Goal: Task Accomplishment & Management: Complete application form

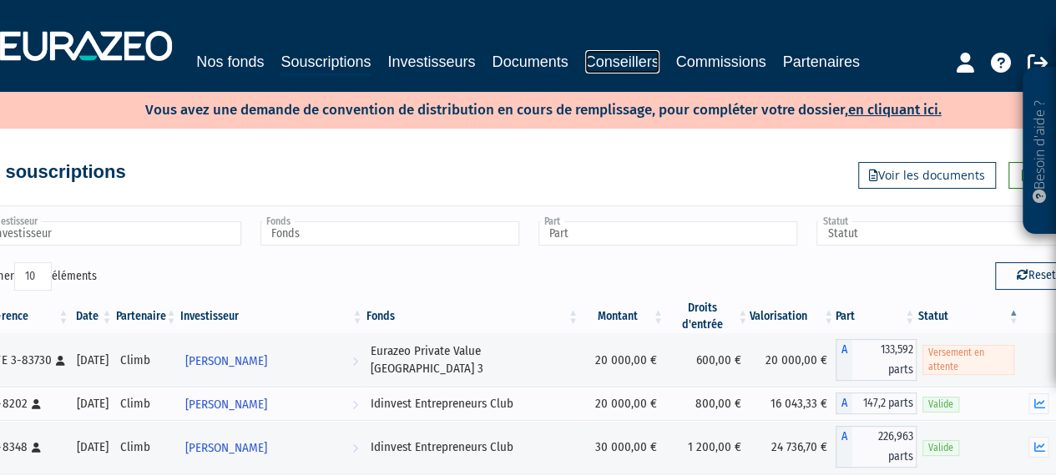
click at [621, 56] on link "Conseillers" at bounding box center [622, 61] width 74 height 23
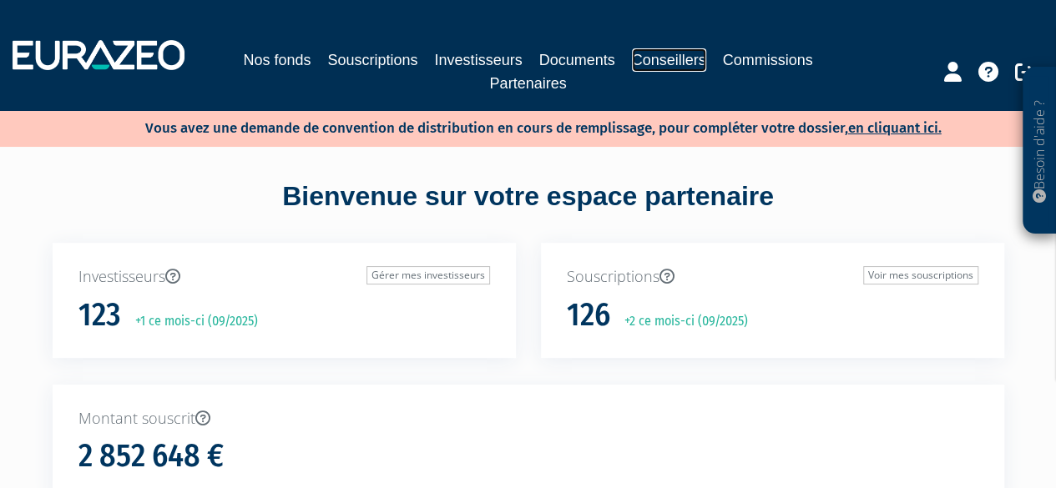
click at [654, 52] on link "Conseillers" at bounding box center [669, 59] width 74 height 23
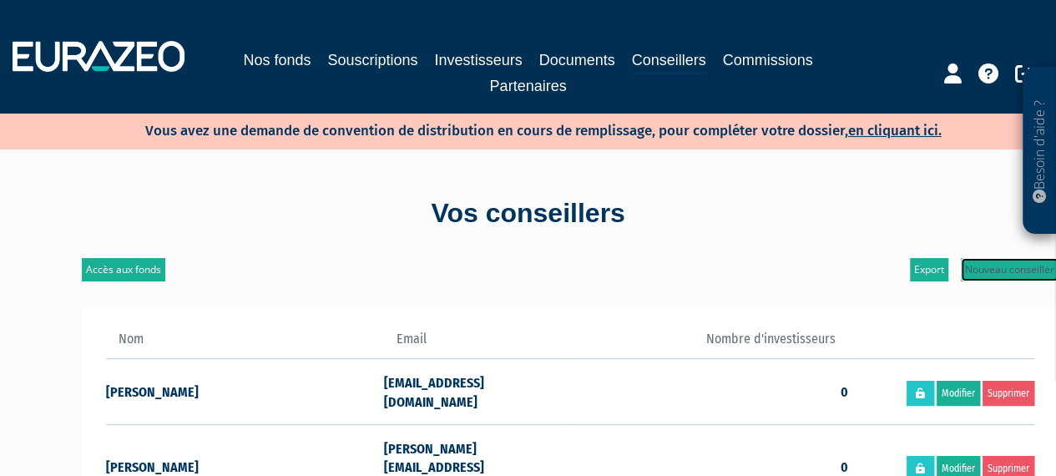
click at [965, 270] on link "Nouveau conseiller" at bounding box center [1010, 269] width 98 height 23
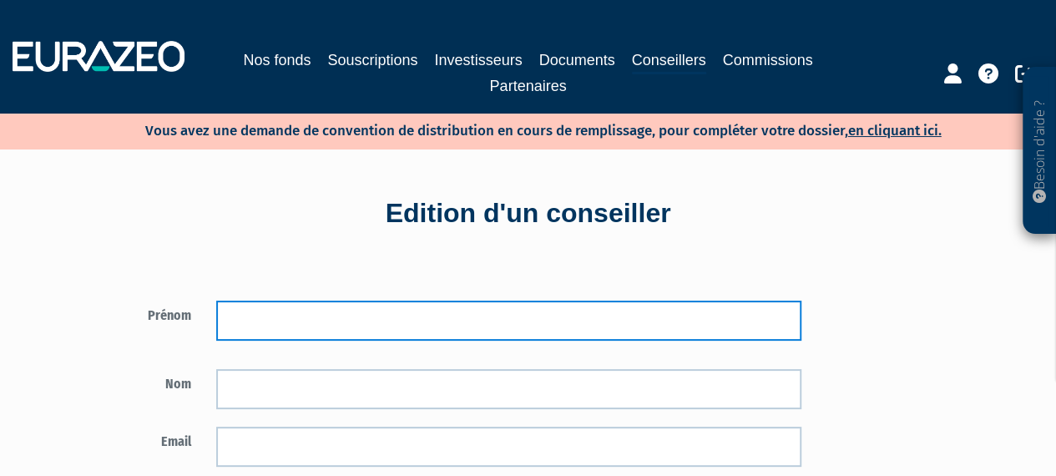
click at [651, 320] on input "text" at bounding box center [508, 321] width 585 height 40
type input "Antoine"
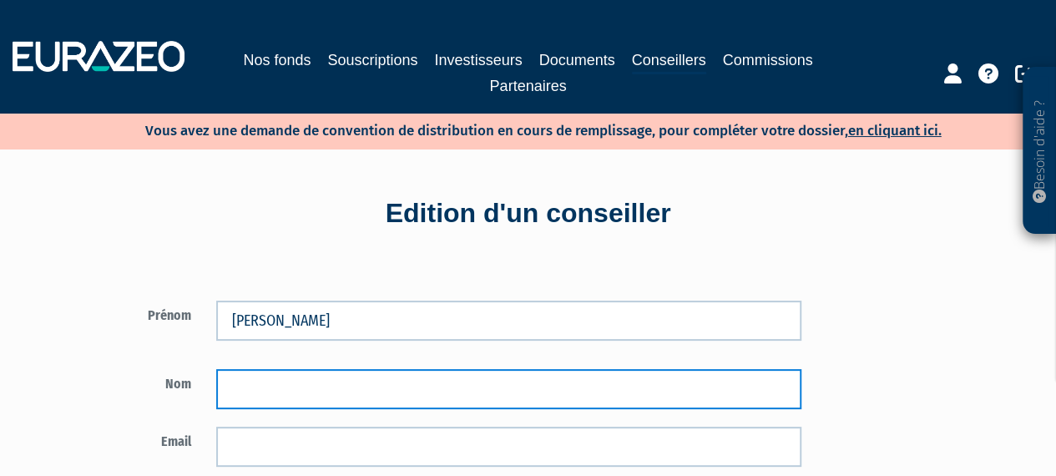
click at [535, 385] on input "text" at bounding box center [508, 389] width 585 height 40
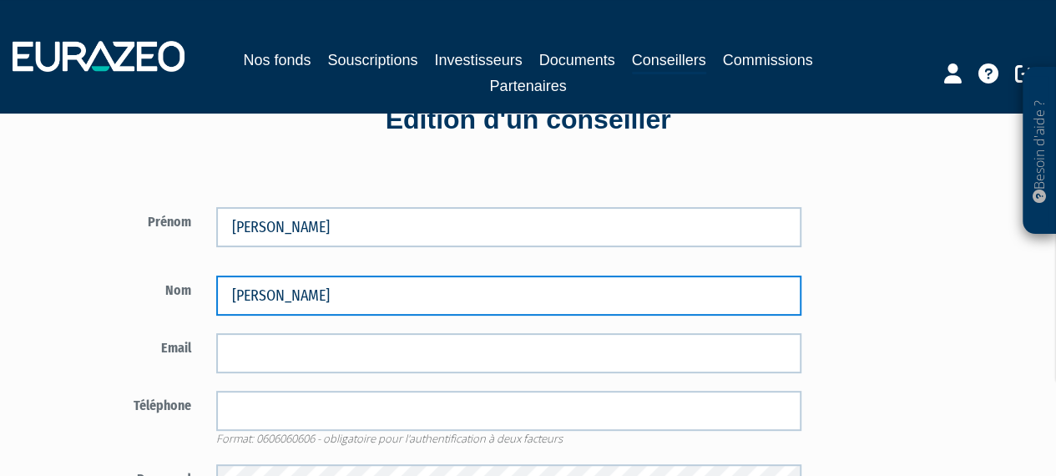
scroll to position [94, 0]
type input "Royer"
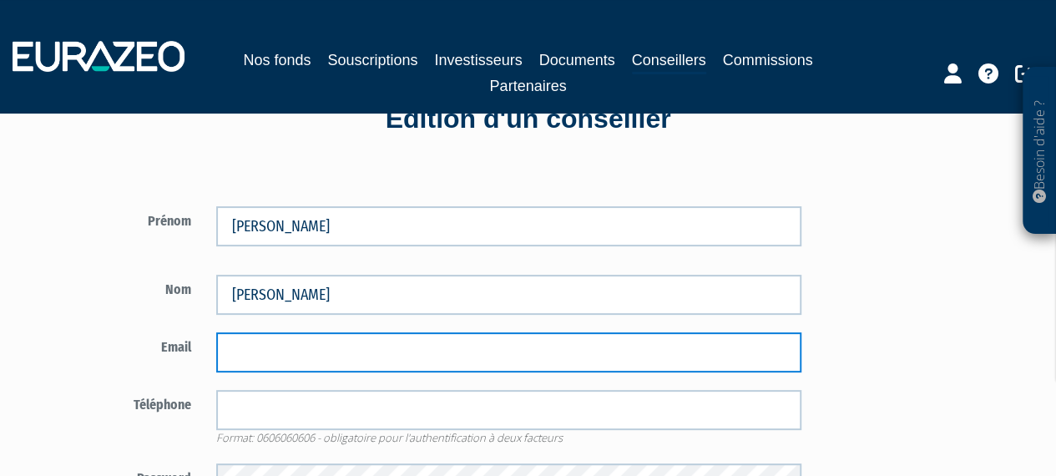
click at [276, 346] on input "email" at bounding box center [508, 352] width 585 height 40
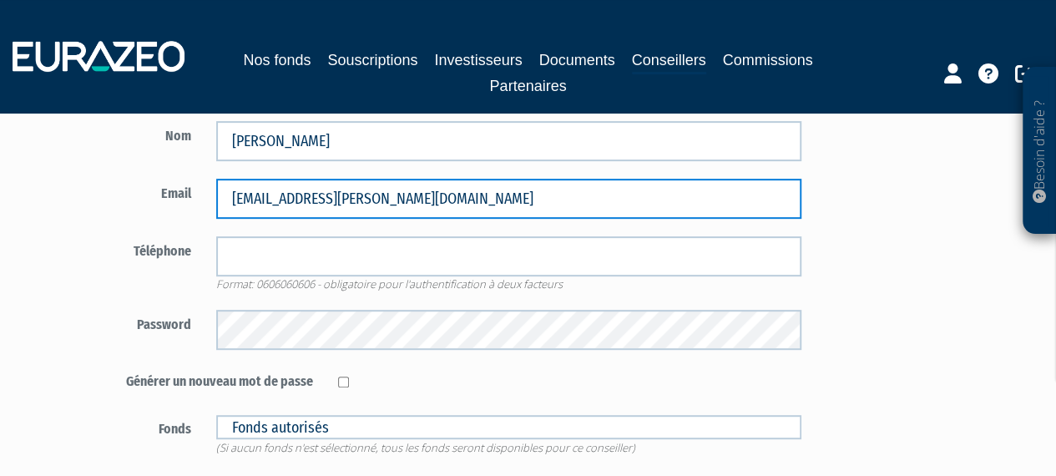
scroll to position [263, 0]
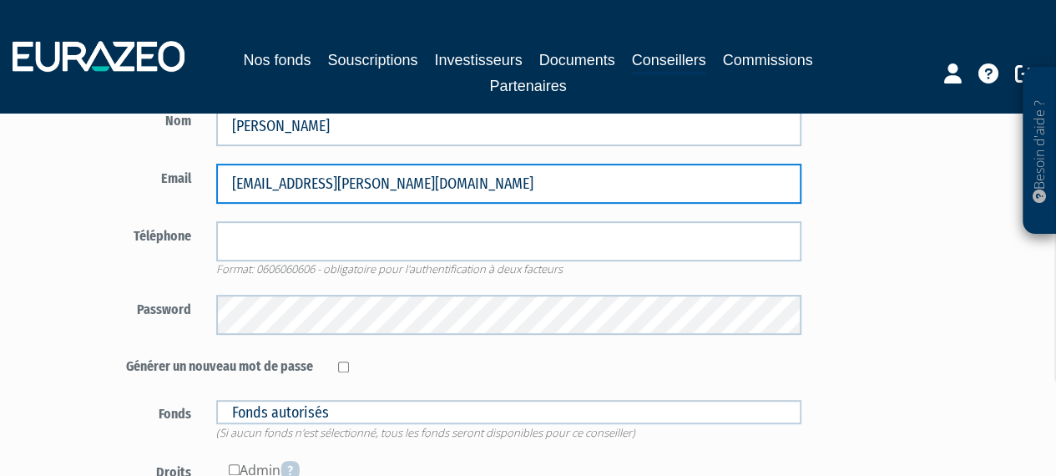
type input "antoine.royer@climb.fr"
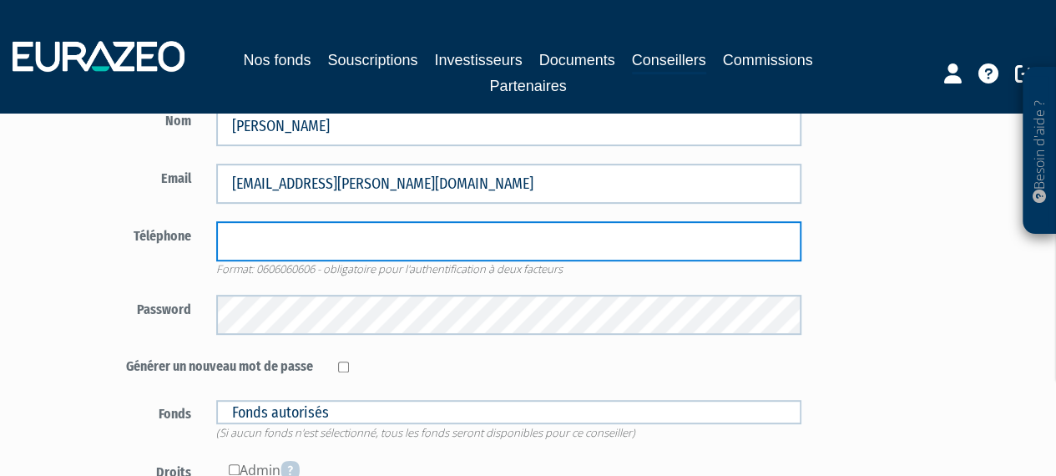
click at [281, 241] on input "tel" at bounding box center [508, 241] width 585 height 40
type input "0750969591"
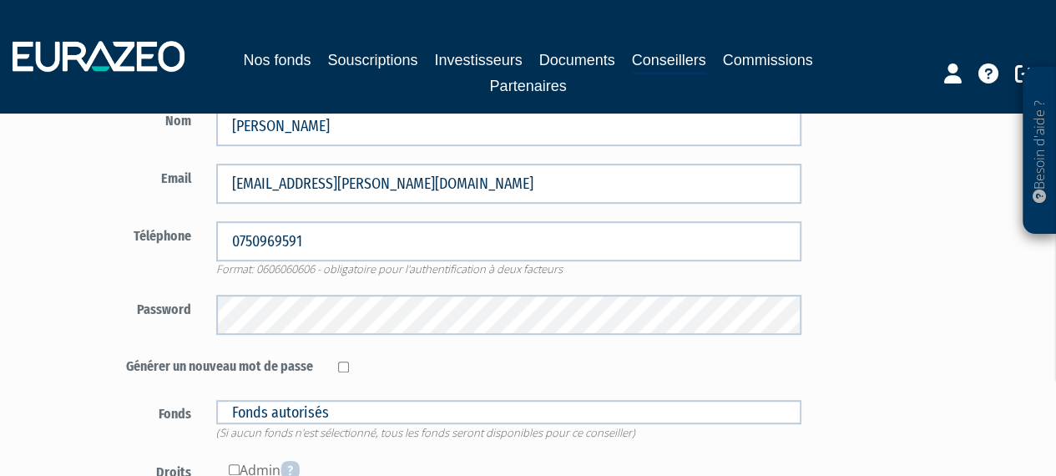
click at [200, 225] on label "Téléphone" at bounding box center [143, 233] width 122 height 25
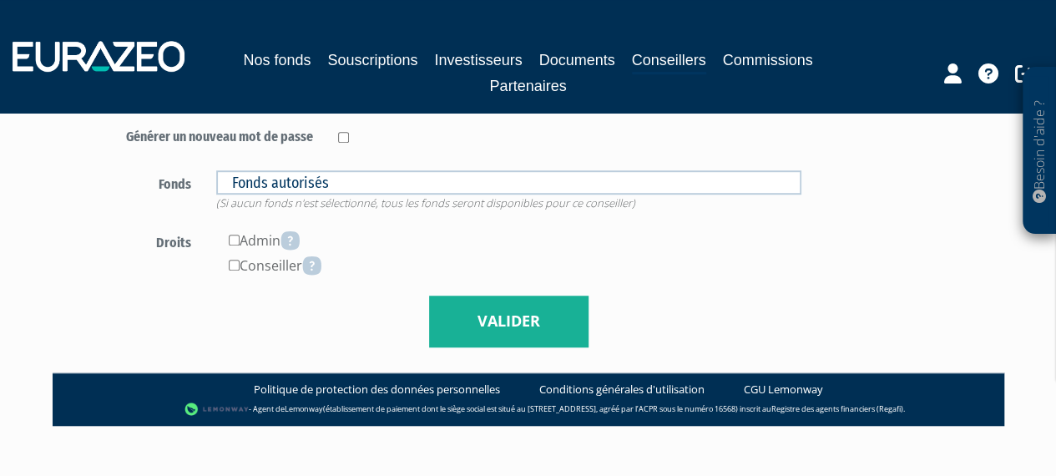
scroll to position [493, 0]
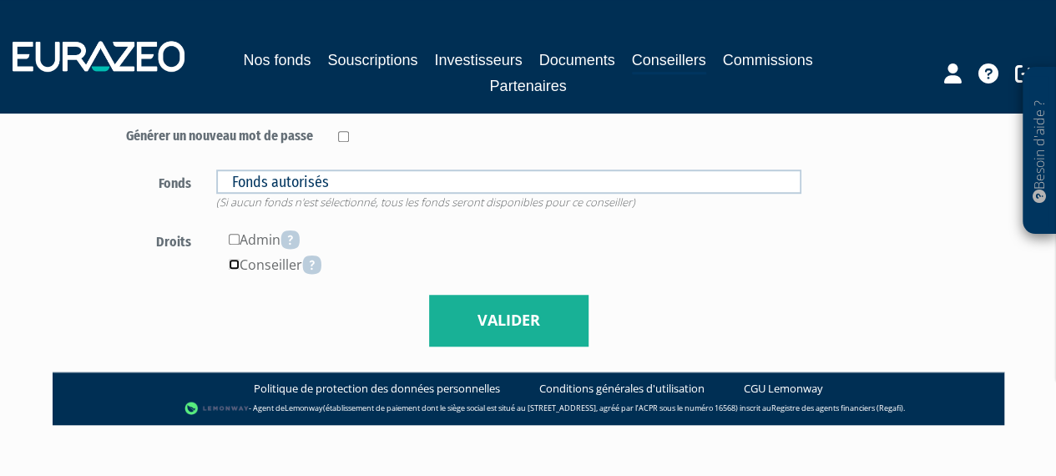
click at [233, 263] on input"] "checkbox" at bounding box center [234, 264] width 11 height 11
checkbox input"] "true"
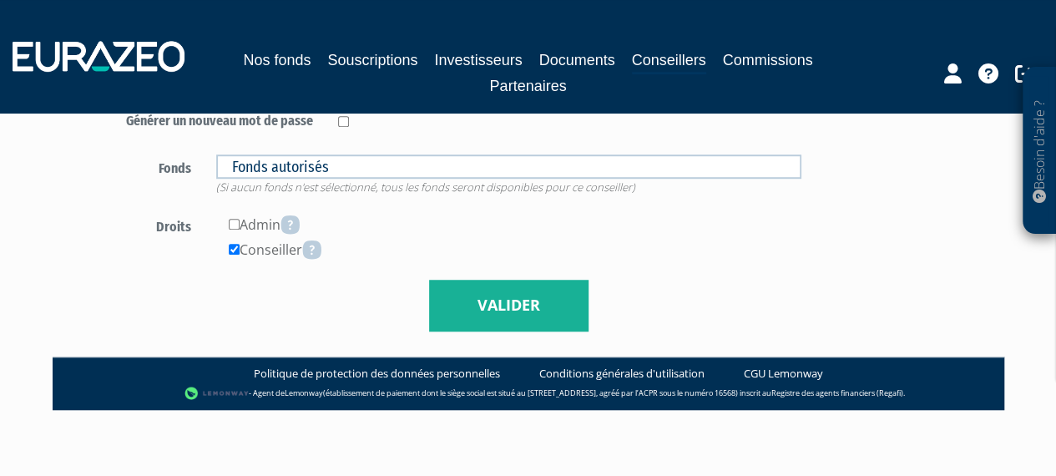
drag, startPoint x: 499, startPoint y: 263, endPoint x: 418, endPoint y: 245, distance: 83.0
click at [418, 245] on div "Conseiller" at bounding box center [508, 249] width 585 height 25
click at [503, 309] on button "Valider" at bounding box center [508, 306] width 159 height 52
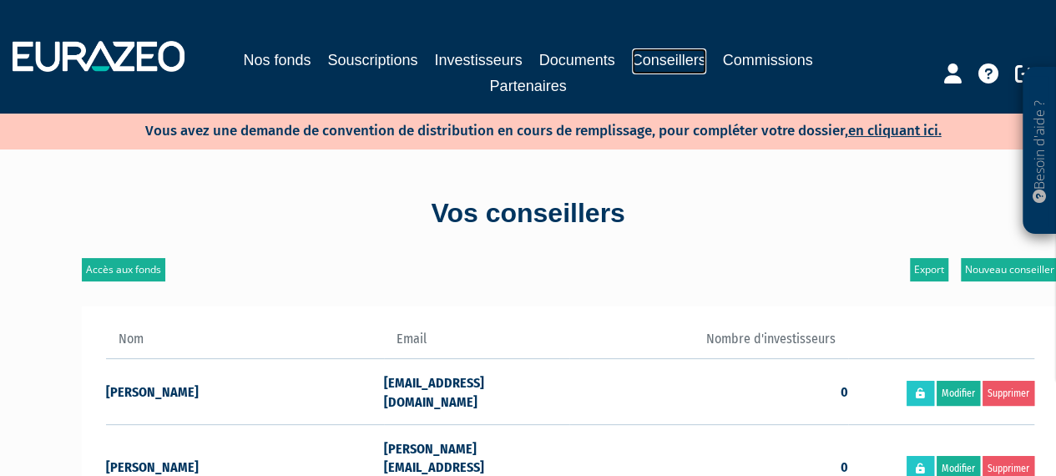
click at [688, 63] on link "Conseillers" at bounding box center [669, 61] width 74 height 26
click at [992, 269] on link "Nouveau conseiller" at bounding box center [1010, 269] width 98 height 23
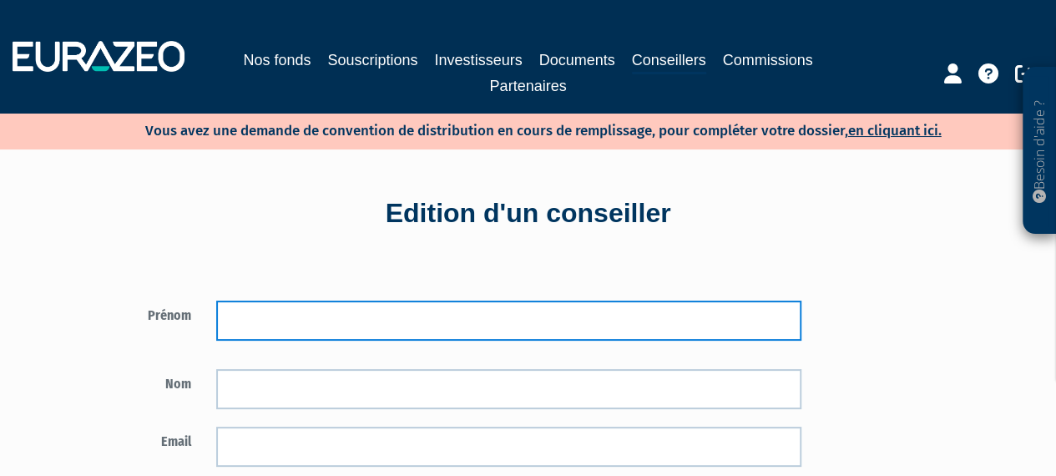
click at [416, 326] on input "text" at bounding box center [508, 321] width 585 height 40
type input "Donato"
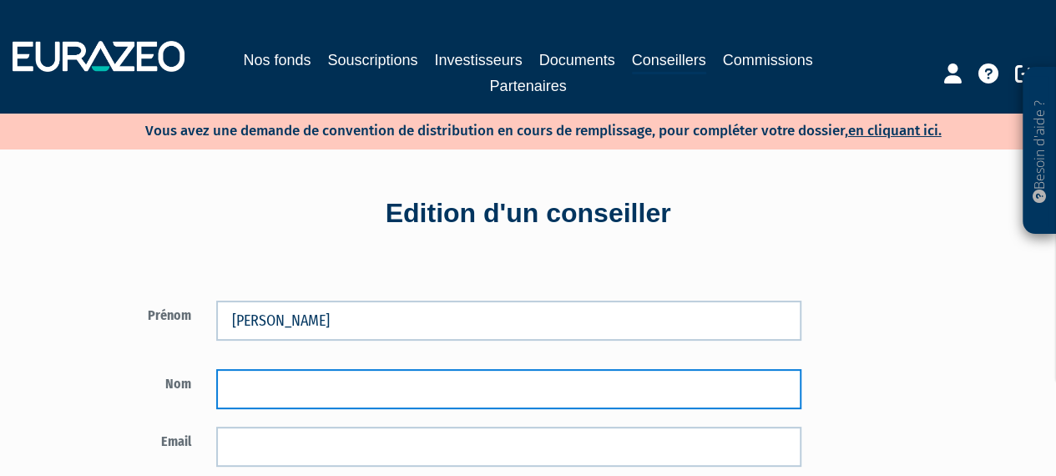
click at [356, 392] on input "text" at bounding box center [508, 389] width 585 height 40
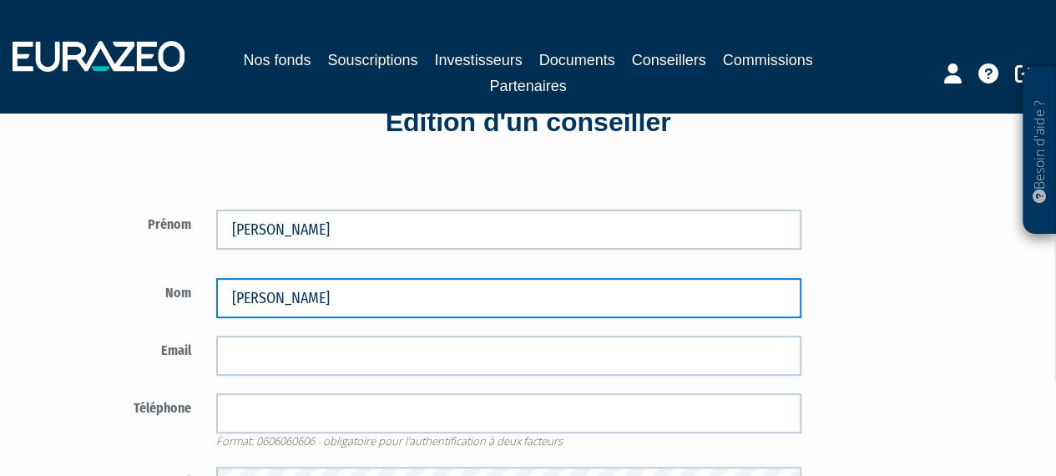
scroll to position [92, 0]
type input "Tagliente"
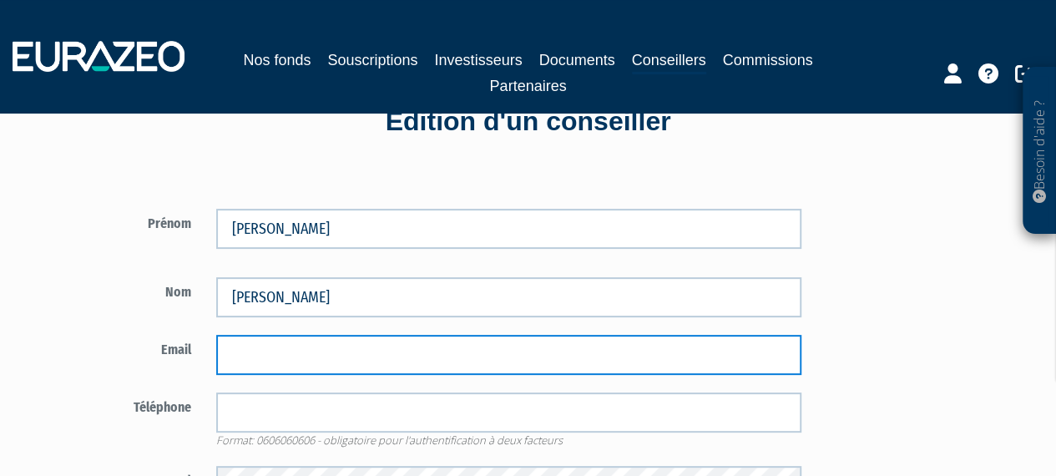
click at [248, 356] on input "email" at bounding box center [508, 355] width 585 height 40
type input "t"
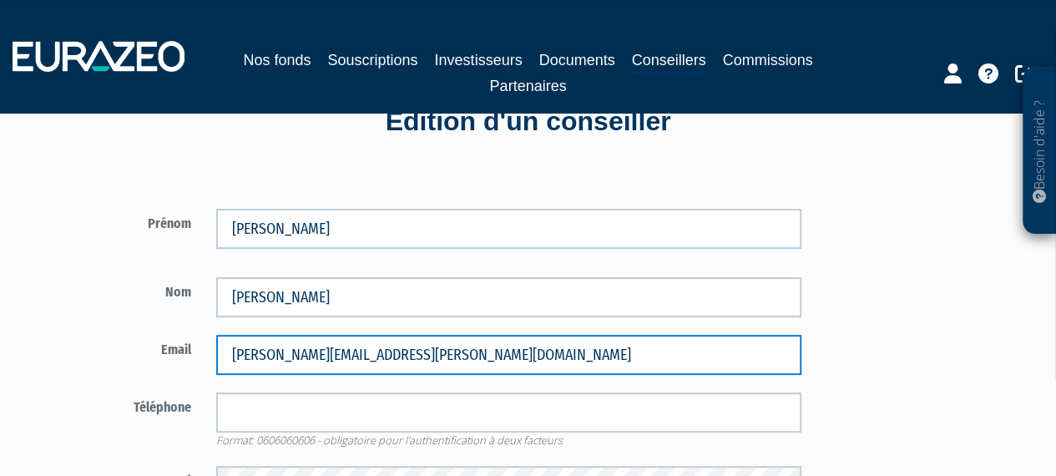
scroll to position [235, 0]
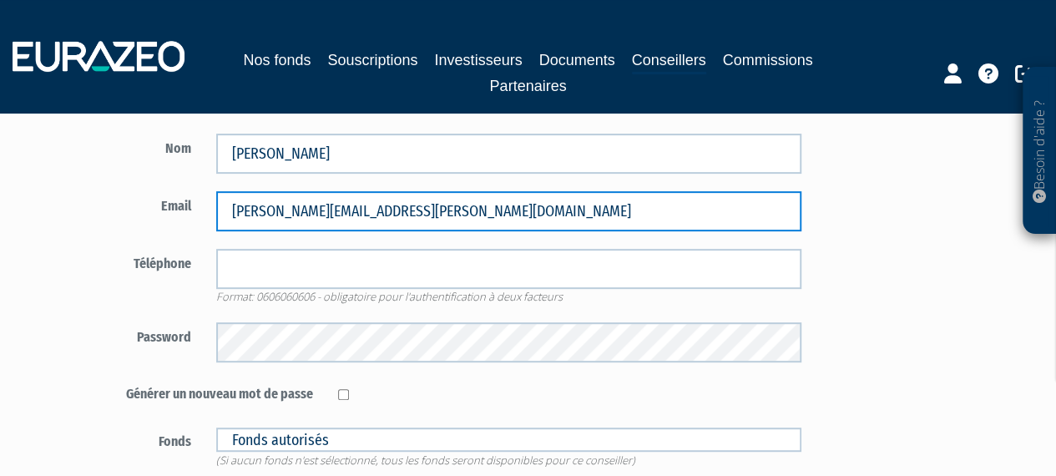
type input "[PERSON_NAME][EMAIL_ADDRESS][PERSON_NAME][DOMAIN_NAME]"
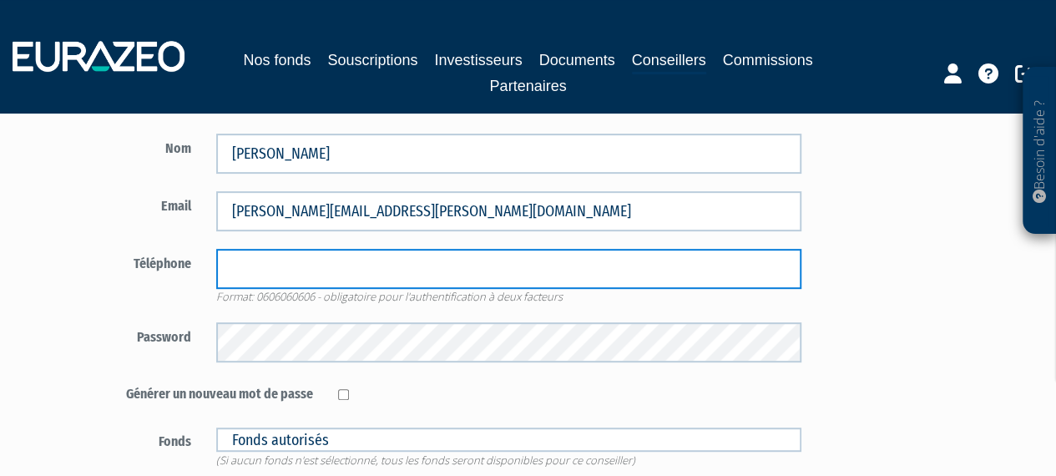
click at [257, 262] on input "tel" at bounding box center [508, 269] width 585 height 40
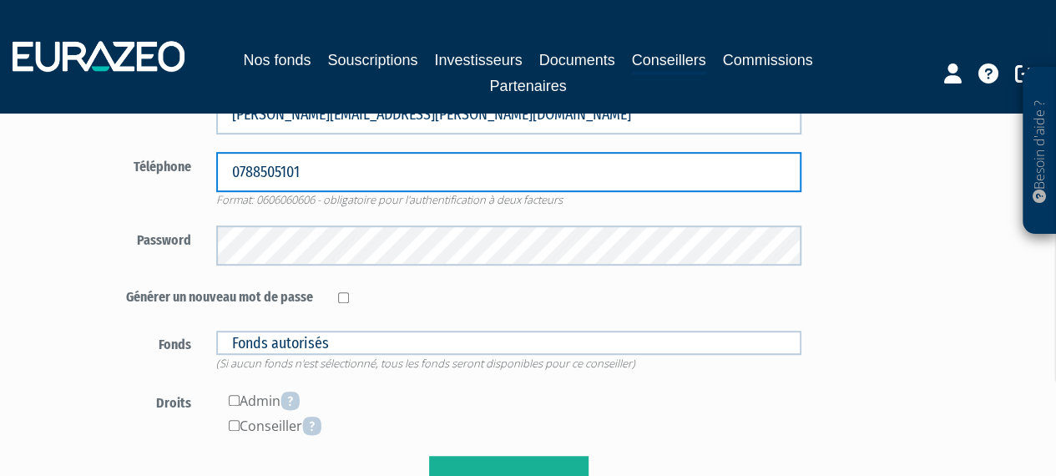
type input "0788505101"
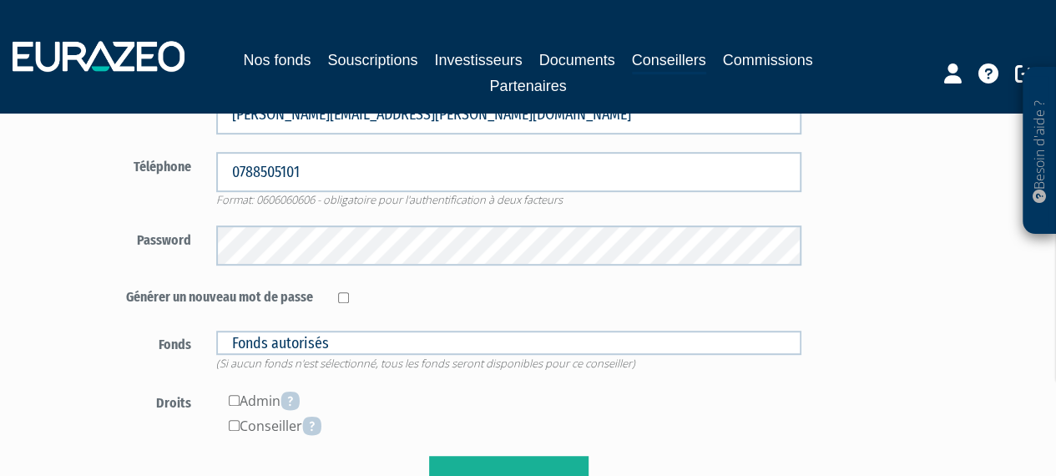
click at [504, 297] on div at bounding box center [570, 294] width 488 height 25
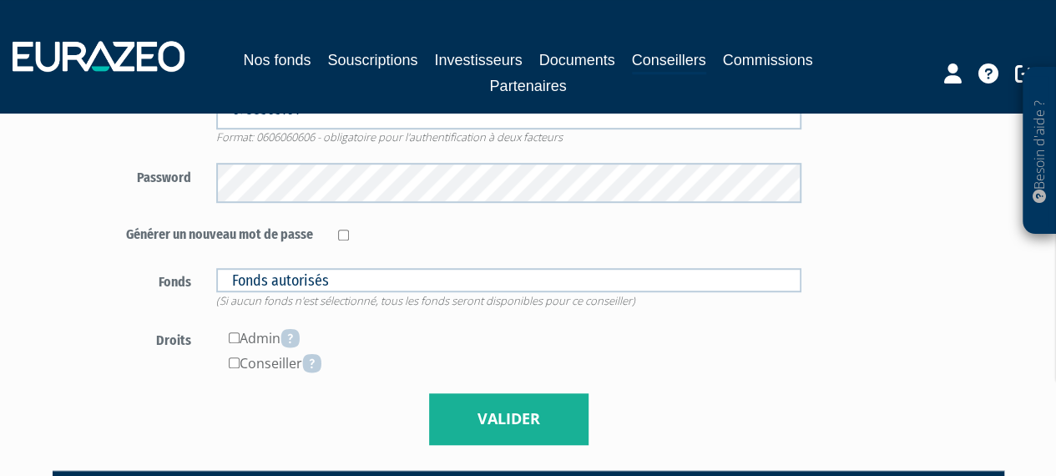
scroll to position [416, 0]
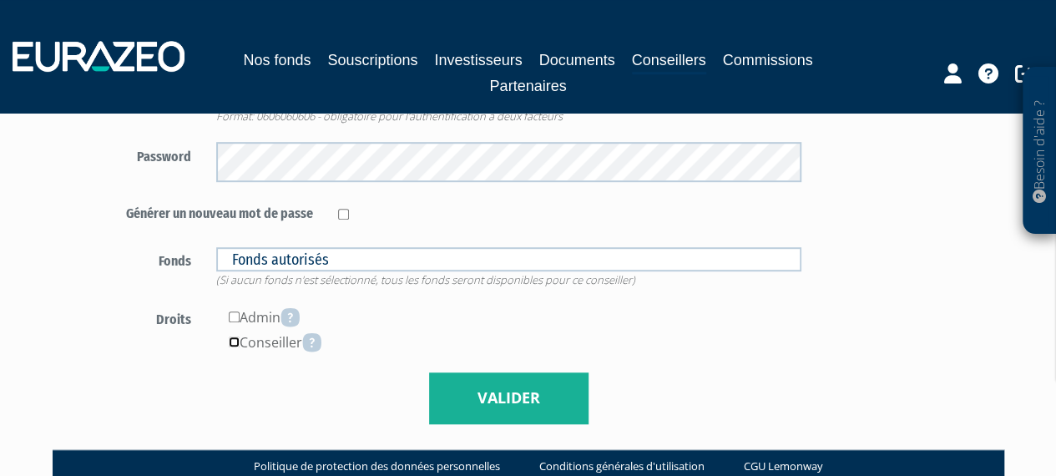
click at [230, 336] on input"] "checkbox" at bounding box center [234, 341] width 11 height 11
checkbox input"] "true"
click at [501, 400] on button "Valider" at bounding box center [508, 398] width 159 height 52
